Goal: Task Accomplishment & Management: Manage account settings

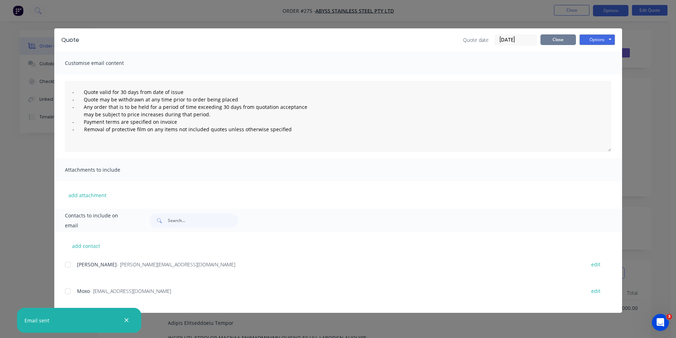
scroll to position [980, 0]
click at [545, 40] on button "Close" at bounding box center [557, 39] width 35 height 11
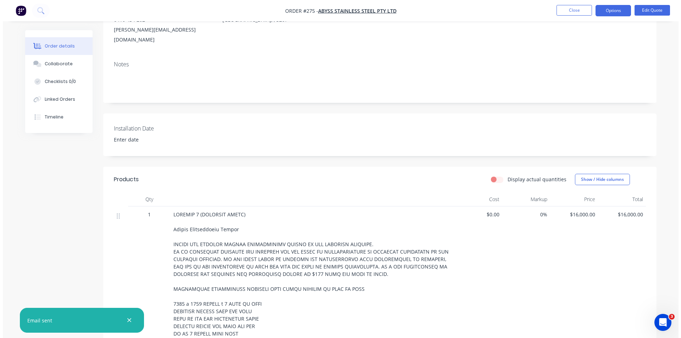
scroll to position [0, 0]
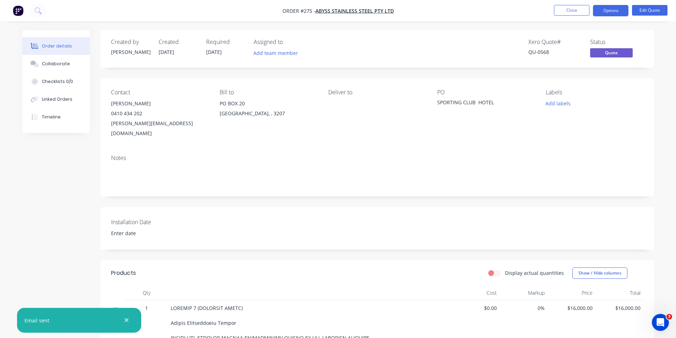
click at [551, 13] on ul "Close Options Edit Quote" at bounding box center [610, 10] width 130 height 11
click at [561, 13] on button "Close" at bounding box center [571, 10] width 35 height 11
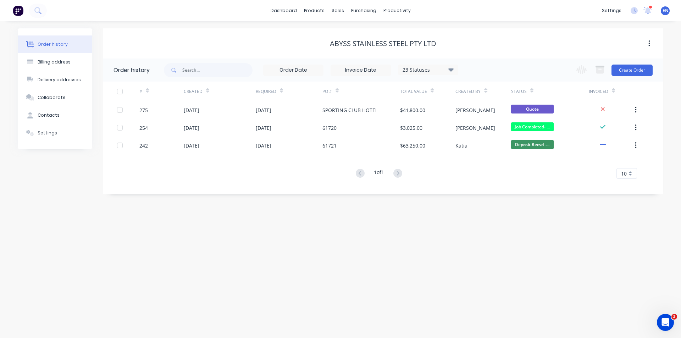
click at [20, 17] on button at bounding box center [18, 11] width 15 height 14
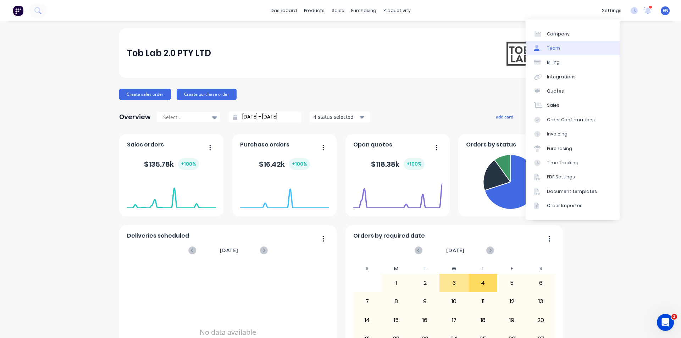
click at [566, 46] on link "Team" at bounding box center [573, 48] width 94 height 14
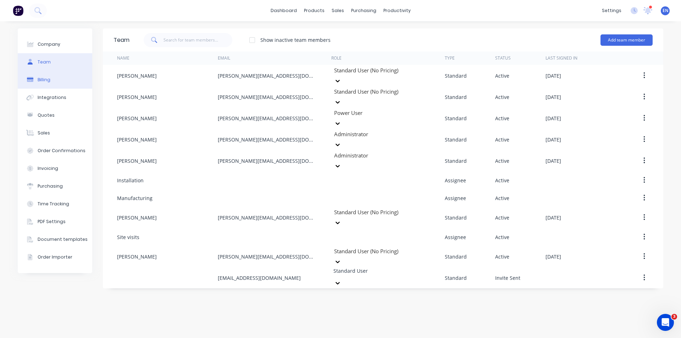
click at [53, 79] on button "Billing" at bounding box center [55, 80] width 74 height 18
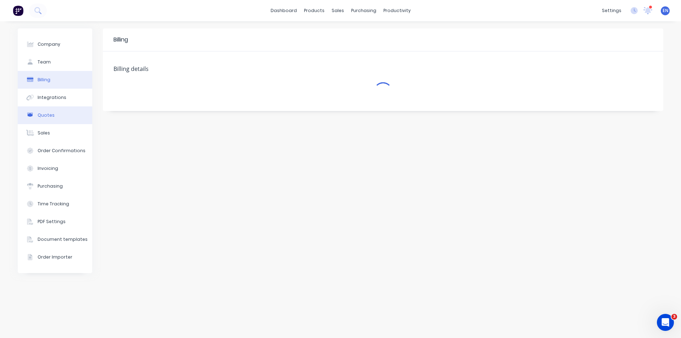
click at [50, 111] on button "Quotes" at bounding box center [55, 115] width 74 height 18
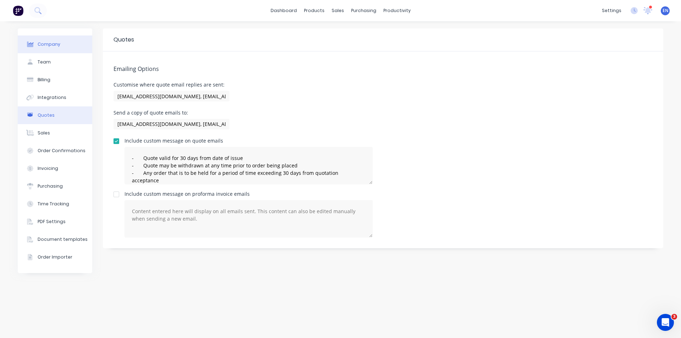
click at [57, 53] on button "Company" at bounding box center [55, 44] width 74 height 18
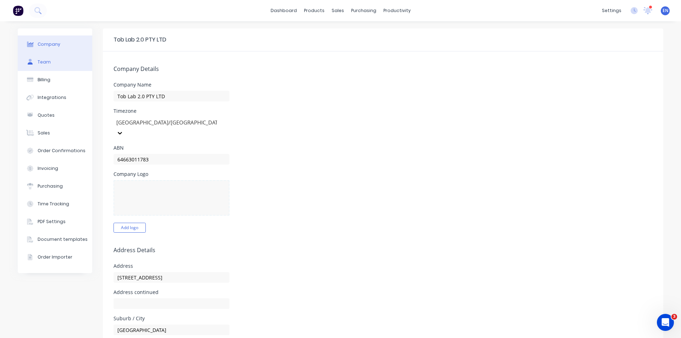
select select "AU"
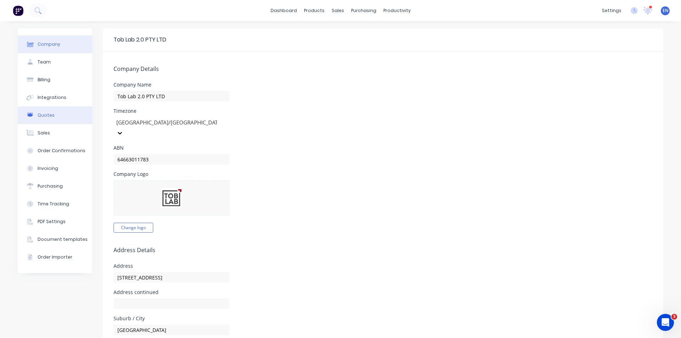
click at [49, 120] on button "Quotes" at bounding box center [55, 115] width 74 height 18
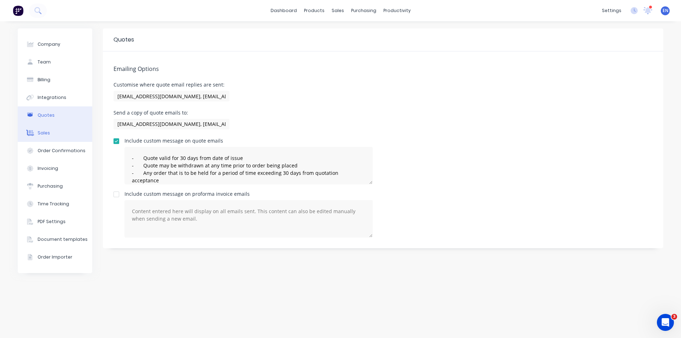
click at [52, 140] on button "Sales" at bounding box center [55, 133] width 74 height 18
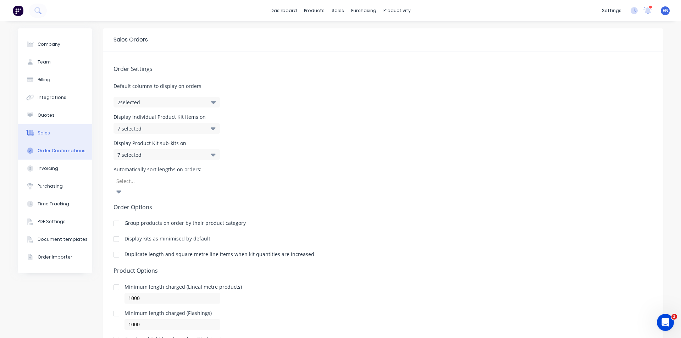
click at [47, 150] on div "Order Confirmations" at bounding box center [62, 151] width 48 height 6
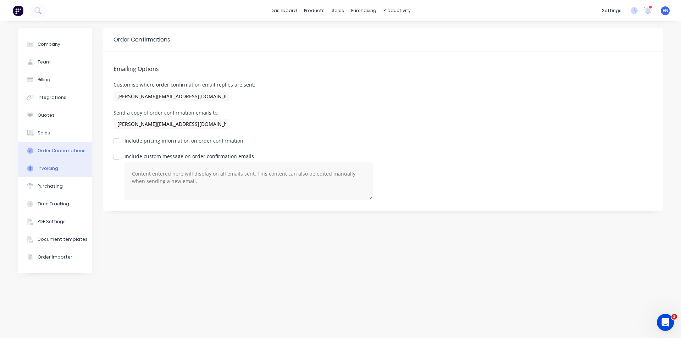
click at [55, 171] on div "Invoicing" at bounding box center [48, 168] width 21 height 6
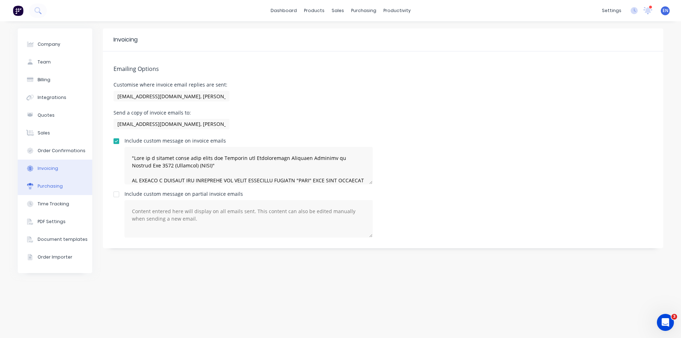
click at [54, 183] on div "Purchasing" at bounding box center [50, 186] width 25 height 6
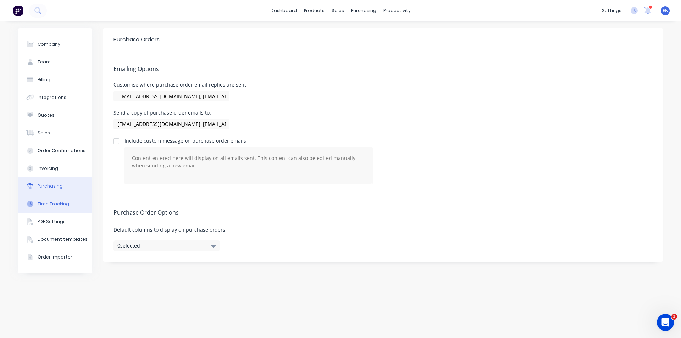
click at [54, 198] on button "Time Tracking" at bounding box center [55, 204] width 74 height 18
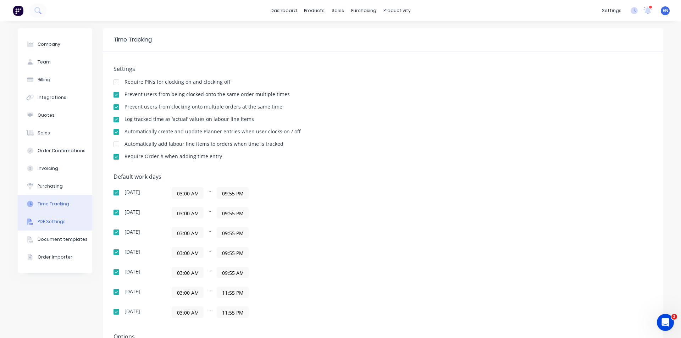
click at [57, 221] on div "PDF Settings" at bounding box center [52, 221] width 28 height 6
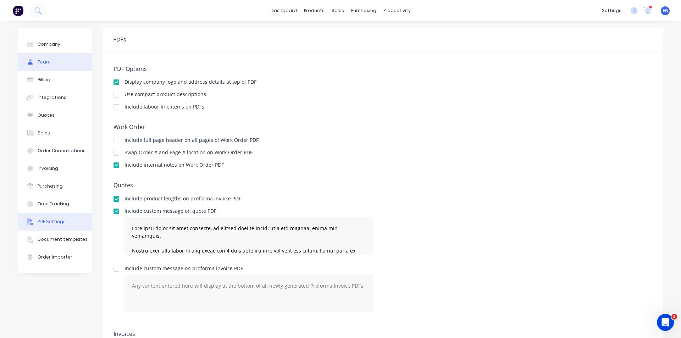
click at [53, 54] on button "Team" at bounding box center [55, 62] width 74 height 18
